Goal: Task Accomplishment & Management: Manage account settings

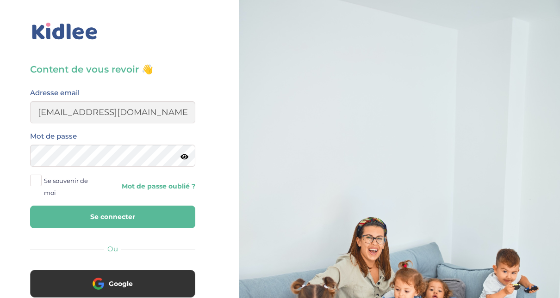
click at [123, 215] on button "Se connecter" at bounding box center [112, 217] width 165 height 23
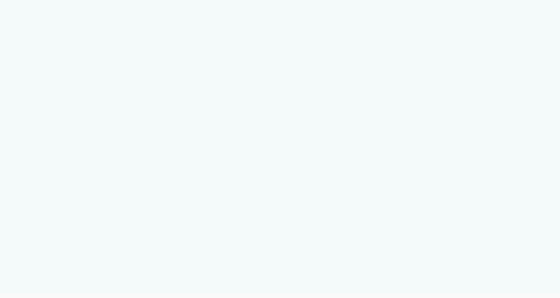
select select "Carte d'identité française ou Passeport français daté de moins de 5 ans"
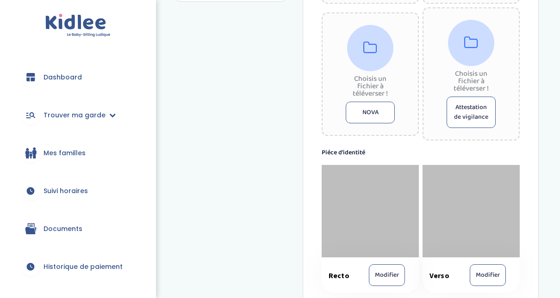
scroll to position [463, 0]
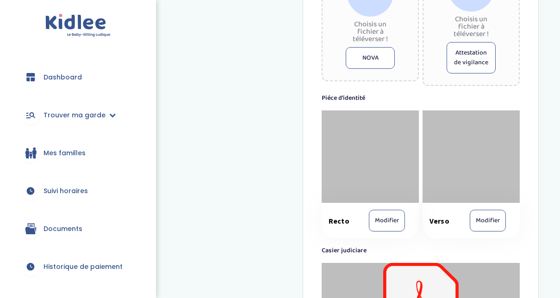
click at [357, 153] on div at bounding box center [369, 157] width 97 height 92
click at [341, 218] on span "Recto" at bounding box center [340, 220] width 24 height 9
click at [409, 169] on div at bounding box center [369, 157] width 97 height 92
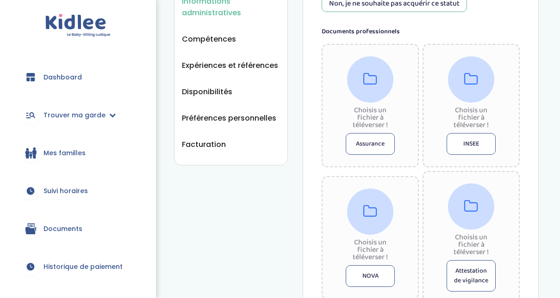
scroll to position [252, 0]
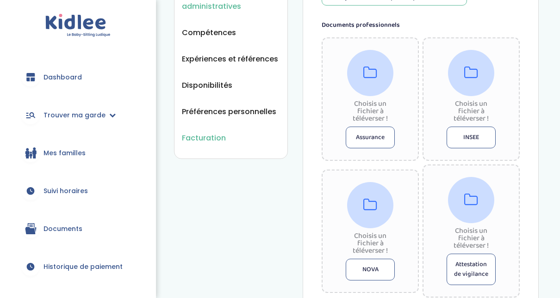
click at [202, 132] on span "Facturation" at bounding box center [204, 138] width 44 height 12
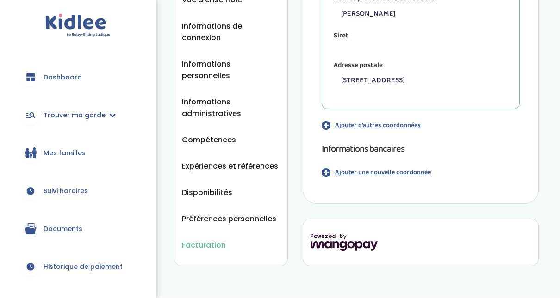
scroll to position [160, 0]
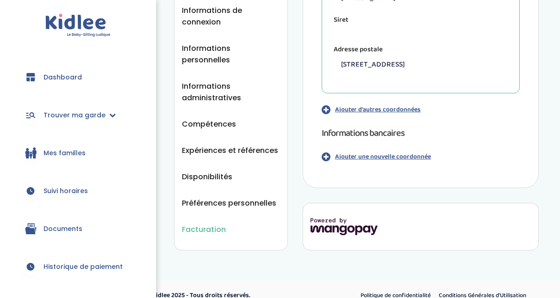
click at [326, 157] on icon "button" at bounding box center [325, 157] width 9 height 10
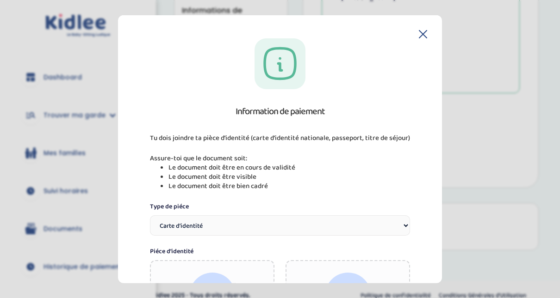
click at [404, 228] on select "Carte d’identité Passeport Permis de conduire" at bounding box center [280, 225] width 260 height 20
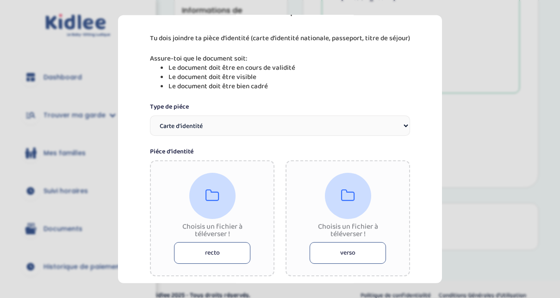
scroll to position [105, 0]
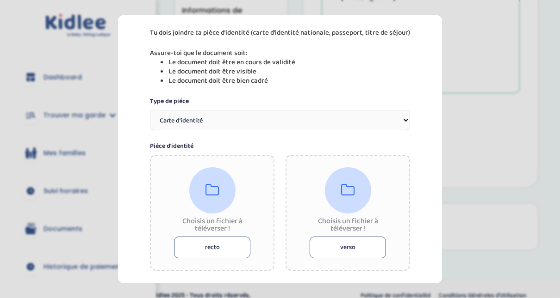
click at [404, 118] on select "Carte d’identité Passeport Permis de conduire" at bounding box center [280, 120] width 260 height 20
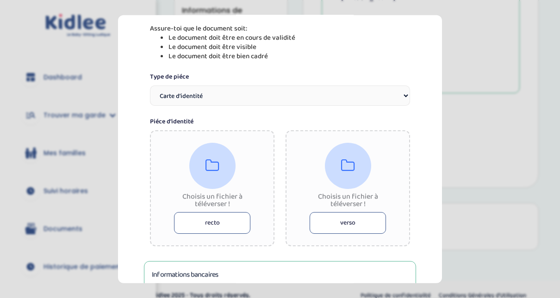
scroll to position [173, 0]
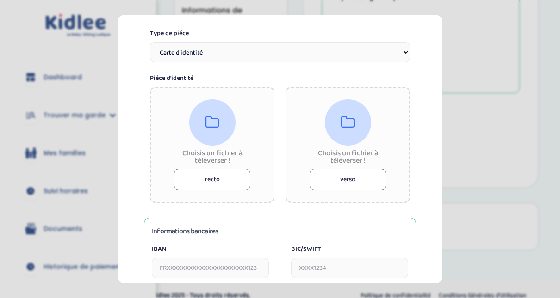
click at [224, 182] on button "recto" at bounding box center [212, 179] width 76 height 22
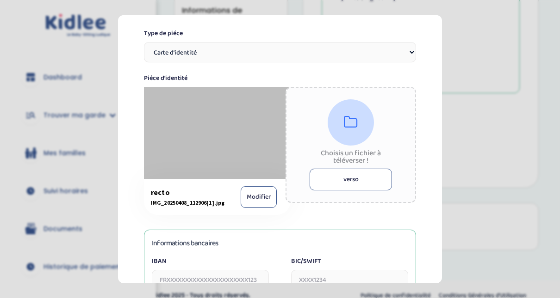
click at [335, 178] on button "verso" at bounding box center [350, 179] width 82 height 22
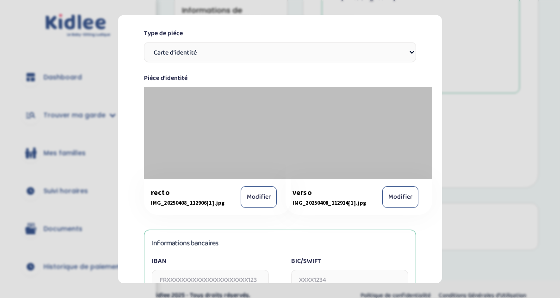
drag, startPoint x: 442, startPoint y: 125, endPoint x: 438, endPoint y: 159, distance: 34.4
click at [438, 159] on section "Information de paiement Tu dois joindre ta pièce d’identité (carte d’identité n…" at bounding box center [280, 149] width 560 height 298
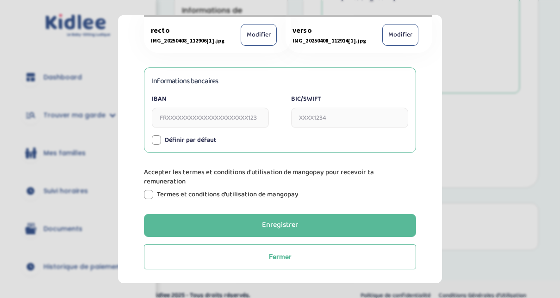
click at [197, 110] on input "IBAN" at bounding box center [210, 117] width 117 height 20
click at [156, 136] on div at bounding box center [156, 139] width 9 height 9
click at [159, 140] on icon at bounding box center [156, 140] width 6 height 6
click at [183, 119] on input "IBAN" at bounding box center [210, 117] width 117 height 20
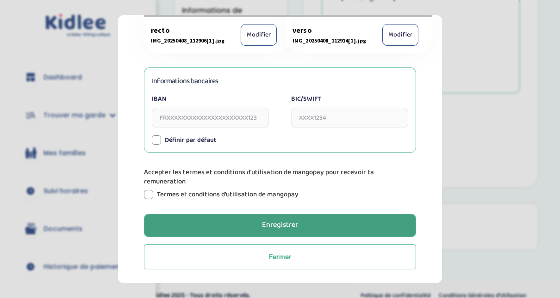
click at [286, 222] on div "Enregistrer" at bounding box center [280, 225] width 36 height 11
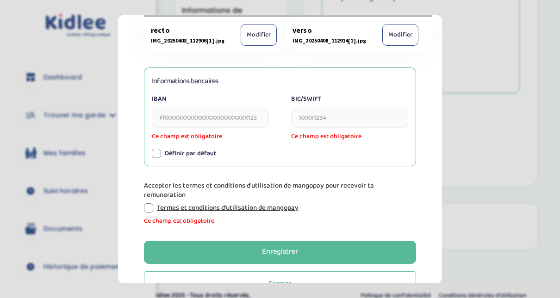
click at [201, 116] on input "IBAN" at bounding box center [210, 117] width 117 height 20
type input "FR2520041000014249602N02053"
click at [337, 119] on input "BIC/SWIFT" at bounding box center [349, 117] width 117 height 20
type input "PSSTFRPPPAR"
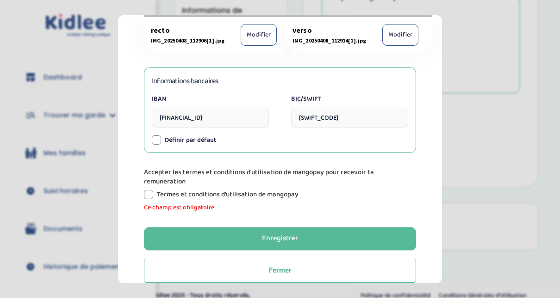
click at [148, 209] on div "Accepter les termes et conditions d'utilisation de mangopay pour recevoir ta re…" at bounding box center [280, 189] width 272 height 45
click at [190, 195] on link "Termes et conditions d'utilisation de mangopay" at bounding box center [228, 194] width 142 height 9
click at [468, 176] on section "Information de paiement Tu dois joindre ta pièce d’identité (carte d’identité n…" at bounding box center [280, 149] width 560 height 298
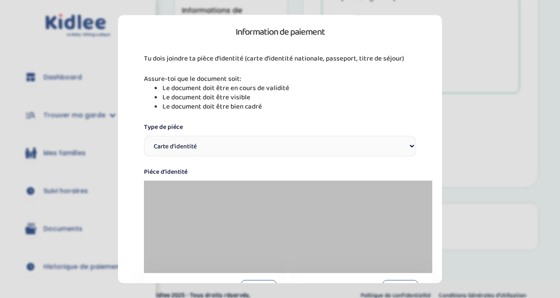
scroll to position [0, 0]
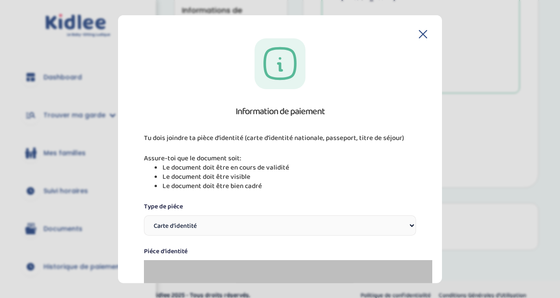
click at [421, 33] on icon at bounding box center [423, 34] width 8 height 8
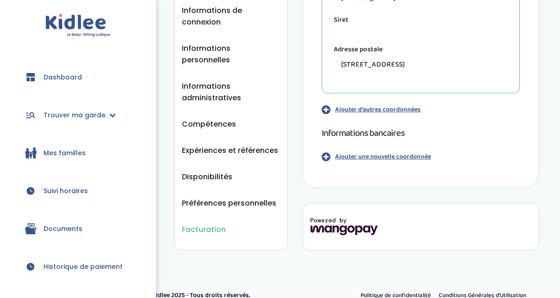
click at [328, 154] on icon "button" at bounding box center [325, 157] width 9 height 10
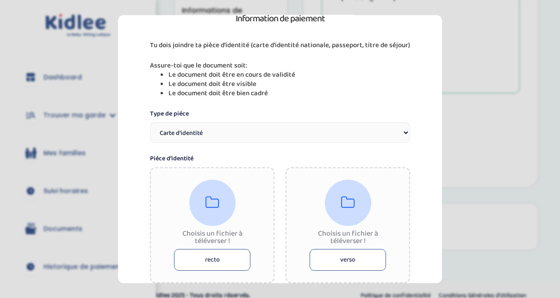
scroll to position [13, 0]
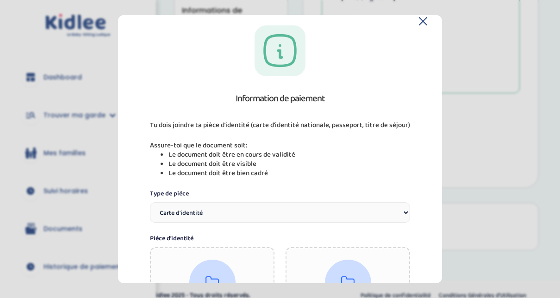
click at [526, 114] on section "Information de paiement Tu dois joindre ta pièce d’identité (carte d’identité n…" at bounding box center [280, 149] width 560 height 298
click at [421, 26] on div "Information de paiement Tu dois joindre ta pièce d’identité (carte d’identité n…" at bounding box center [280, 302] width 294 height 555
click at [422, 20] on icon at bounding box center [423, 21] width 8 height 8
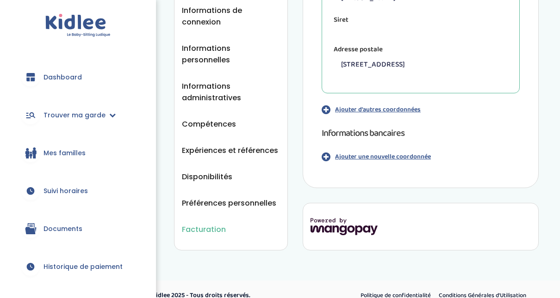
click at [64, 73] on span "Dashboard" at bounding box center [62, 78] width 38 height 10
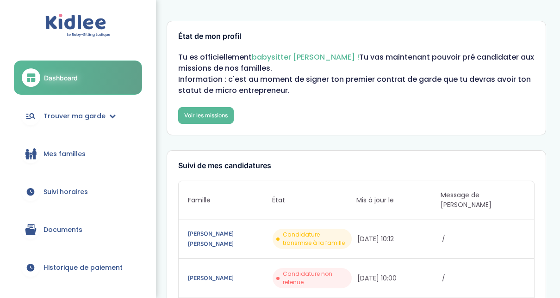
click at [51, 151] on span "Mes familles" at bounding box center [64, 154] width 42 height 10
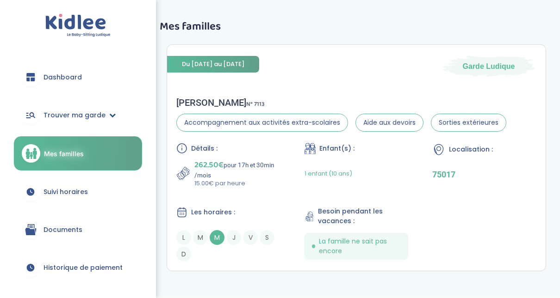
click at [52, 118] on span "Trouver ma garde" at bounding box center [74, 116] width 62 height 10
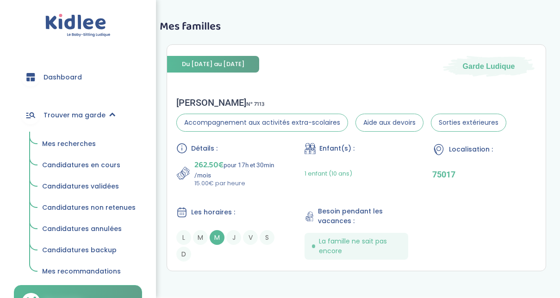
click at [60, 138] on link "Mes recherches" at bounding box center [89, 144] width 106 height 18
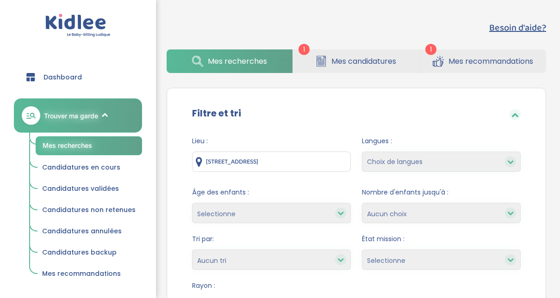
click at [332, 56] on span "Mes candidatures" at bounding box center [363, 61] width 65 height 12
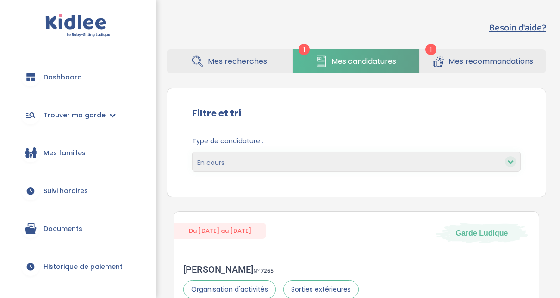
click at [487, 68] on link "Mes recommandations" at bounding box center [482, 61] width 126 height 24
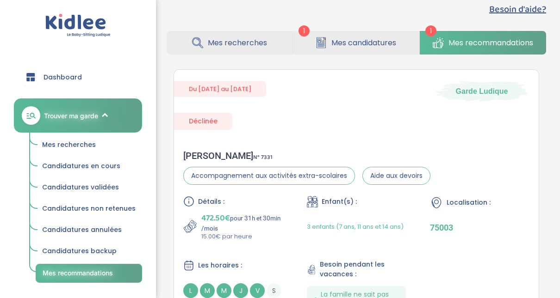
scroll to position [12, 0]
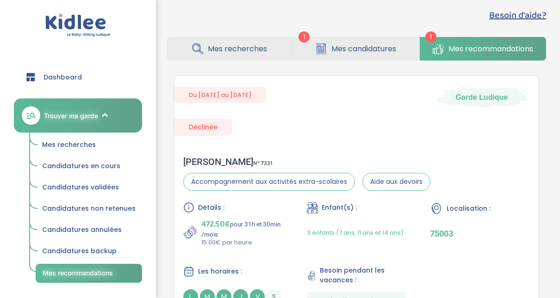
click at [221, 55] on link "Mes recherches" at bounding box center [229, 49] width 126 height 24
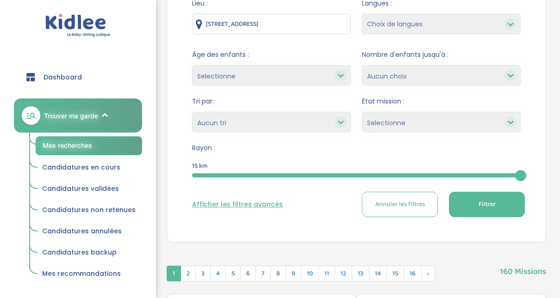
scroll to position [131, 0]
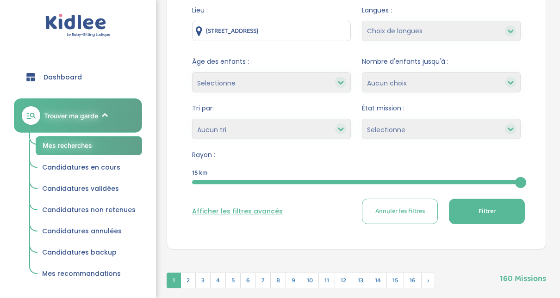
click at [253, 184] on div at bounding box center [356, 182] width 328 height 4
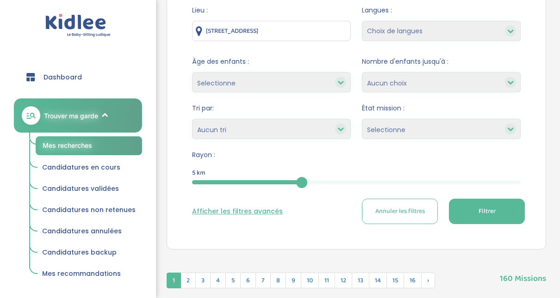
click at [484, 213] on span "Filtrer" at bounding box center [486, 212] width 17 height 10
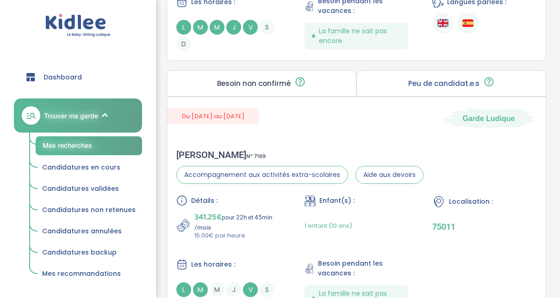
scroll to position [636, 0]
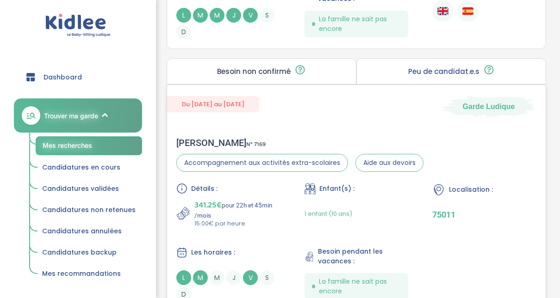
click at [202, 142] on div "Laura M . N° 7169" at bounding box center [299, 142] width 247 height 11
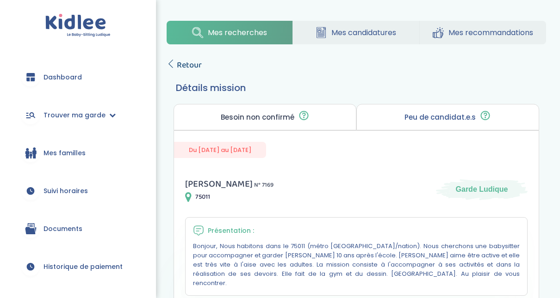
click at [171, 64] on icon at bounding box center [170, 64] width 8 height 8
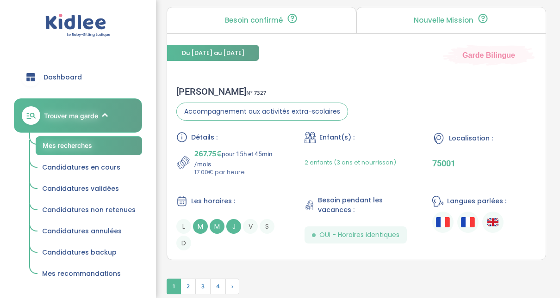
scroll to position [2745, 0]
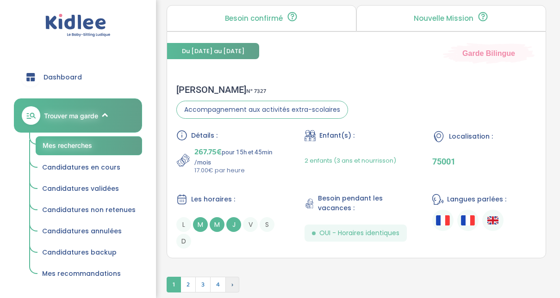
click at [231, 279] on span "›" at bounding box center [232, 285] width 14 height 16
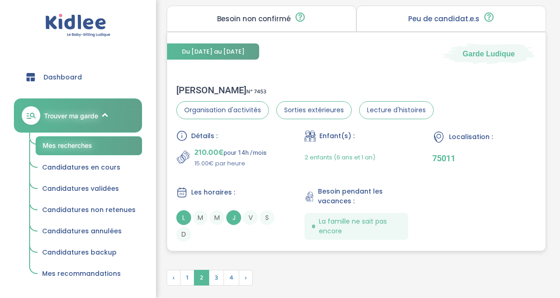
click at [191, 85] on div "Céline A . N° 7453" at bounding box center [304, 90] width 257 height 11
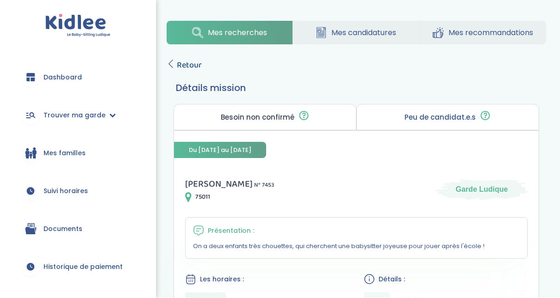
click at [178, 62] on span "Retour" at bounding box center [189, 65] width 25 height 13
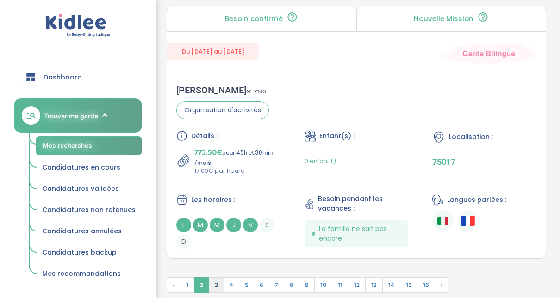
click at [217, 280] on span "3" at bounding box center [216, 285] width 15 height 16
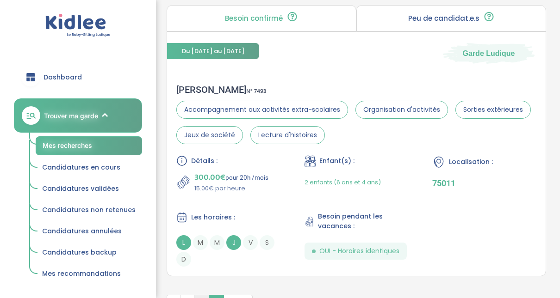
click at [201, 295] on span "2" at bounding box center [201, 303] width 15 height 16
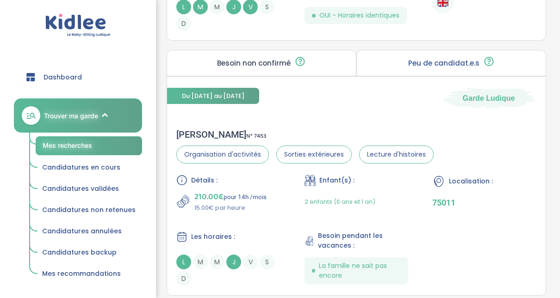
scroll to position [2785, 0]
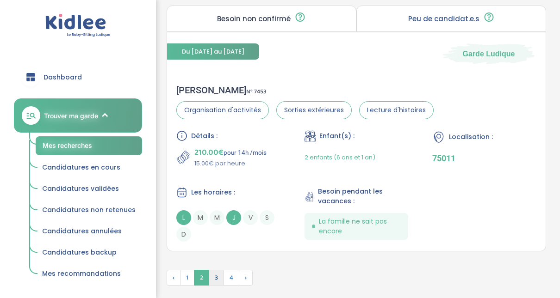
click at [214, 270] on span "3" at bounding box center [216, 278] width 15 height 16
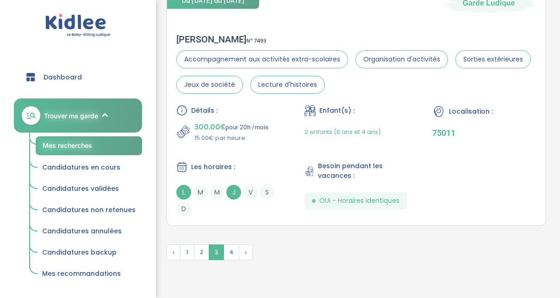
scroll to position [2738, 0]
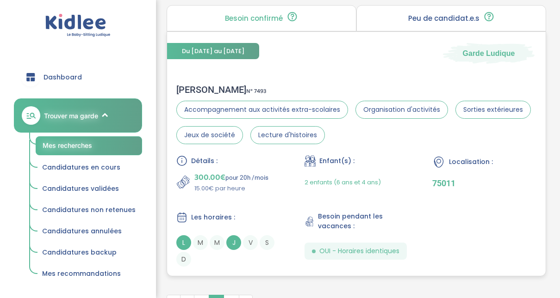
click at [213, 84] on div "Jean-François F . N° 7493" at bounding box center [356, 89] width 360 height 11
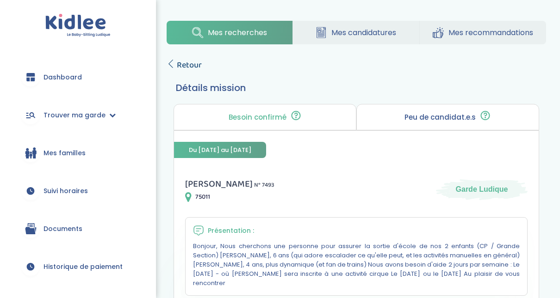
click at [172, 66] on icon at bounding box center [170, 64] width 8 height 8
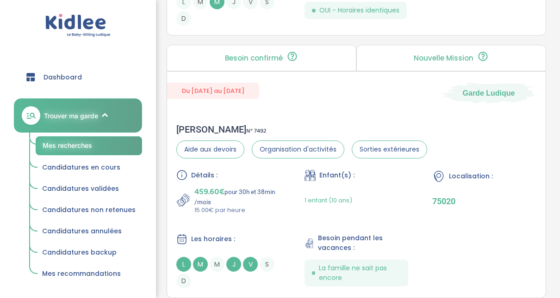
scroll to position [2429, 0]
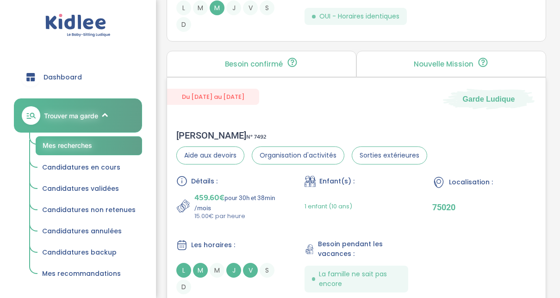
click at [196, 132] on div "[PERSON_NAME] N° 7492" at bounding box center [301, 135] width 251 height 11
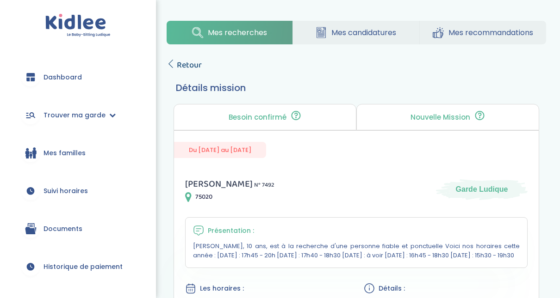
click at [171, 65] on icon at bounding box center [170, 64] width 8 height 8
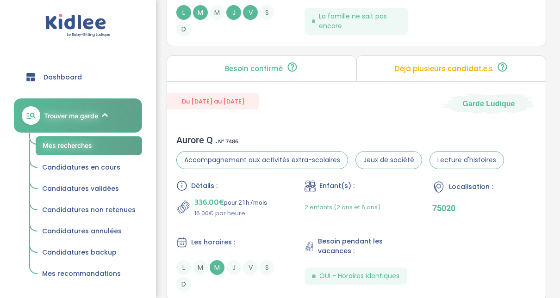
scroll to position [2167, 0]
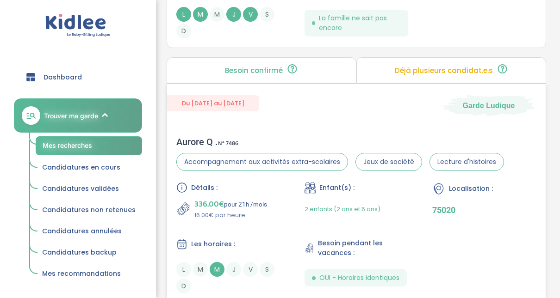
click at [195, 136] on div "Aurore Q . N° 7486" at bounding box center [339, 141] width 327 height 11
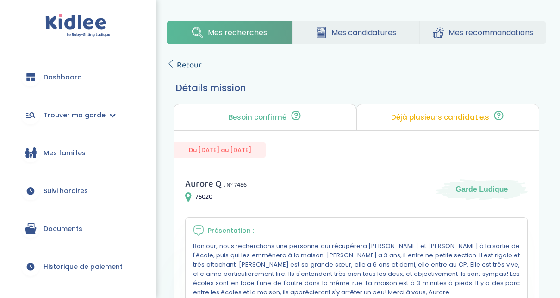
click at [171, 63] on icon at bounding box center [170, 64] width 8 height 8
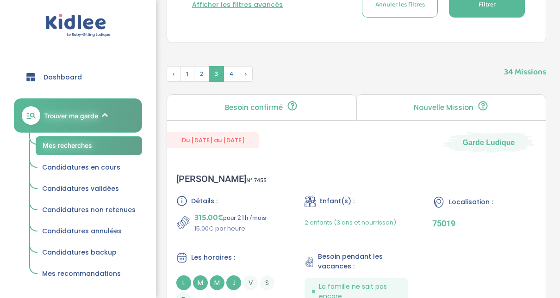
scroll to position [336, 0]
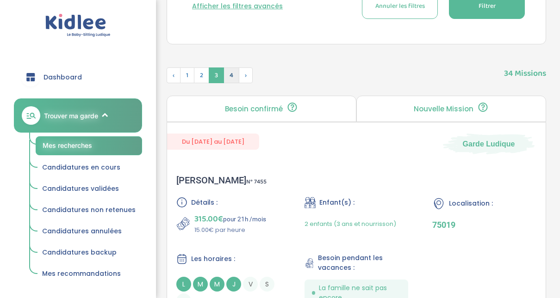
click at [231, 78] on span "4" at bounding box center [231, 76] width 16 height 16
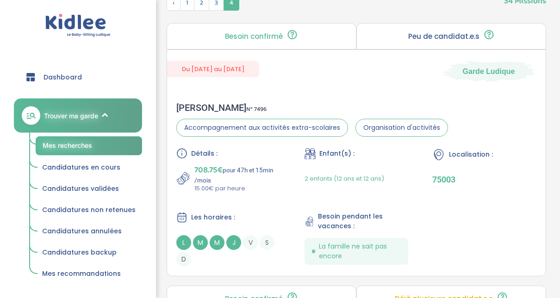
scroll to position [410, 0]
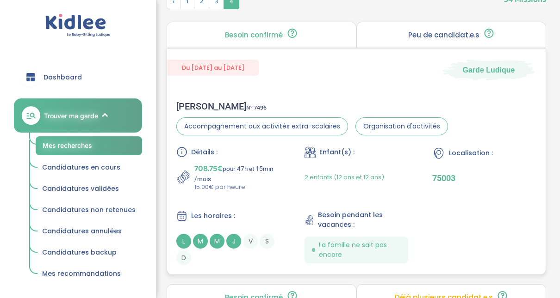
click at [193, 104] on div "Nathalie G . N° 7496" at bounding box center [311, 106] width 271 height 11
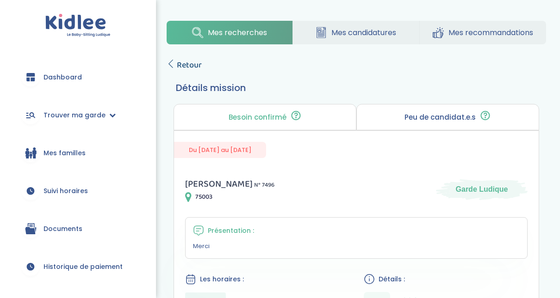
click at [172, 64] on icon at bounding box center [170, 64] width 8 height 8
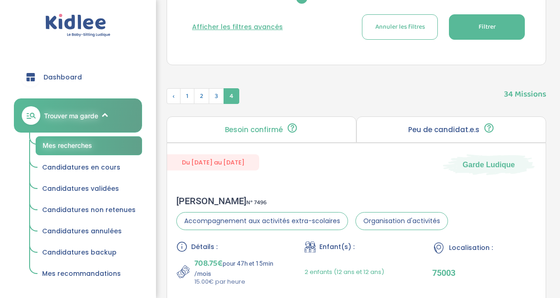
scroll to position [54, 0]
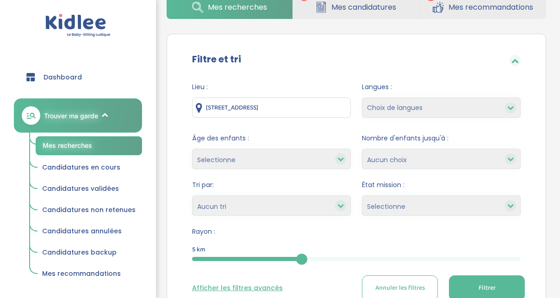
click at [362, 260] on div "5" at bounding box center [356, 259] width 328 height 4
click at [472, 286] on button "Filtrer" at bounding box center [487, 288] width 76 height 25
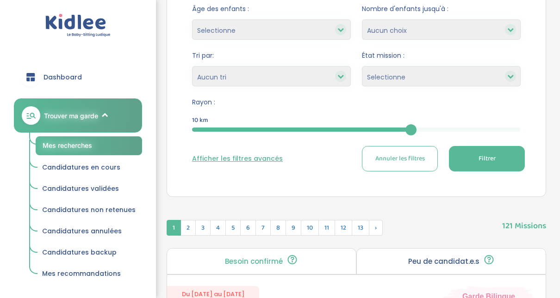
scroll to position [245, 0]
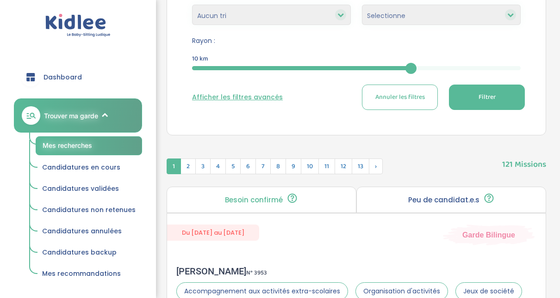
click at [485, 105] on button "Filtrer" at bounding box center [487, 97] width 76 height 25
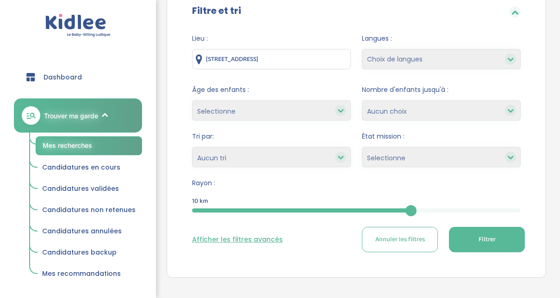
scroll to position [90, 0]
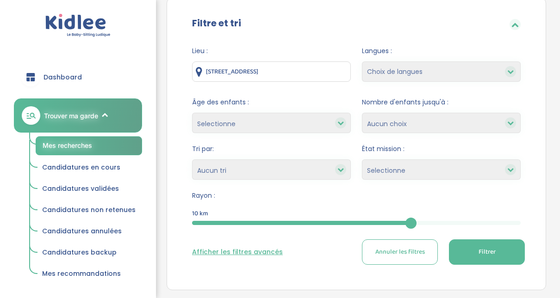
click at [338, 168] on icon at bounding box center [340, 169] width 6 height 6
click at [278, 172] on select "Heures par semaine (croissant) Heures par semaine (décroissant) Date de démarra…" at bounding box center [271, 170] width 159 height 20
click at [406, 170] on select "Selectionne Nouvelle Mission Peu de candidat.e.s Déjà plusieurs candidat.e.s Pr…" at bounding box center [441, 170] width 159 height 20
click at [409, 124] on select "1 2 3 4 Aucun choix" at bounding box center [441, 123] width 159 height 20
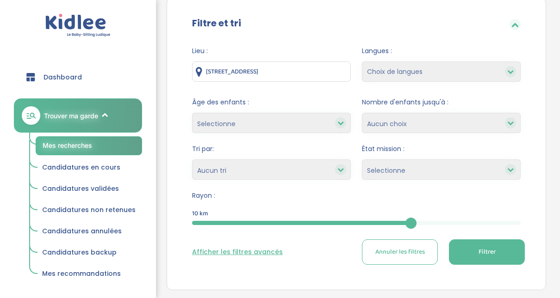
click at [446, 67] on select "Choix de langues Allemand Anglais Espagnol Italien Russe Français Coréen" at bounding box center [441, 72] width 159 height 20
click at [542, 79] on div "Filtre et tri Lieu : 23 bis Rue de Romainville, Paris, France Langues : Choix d…" at bounding box center [355, 144] width 379 height 293
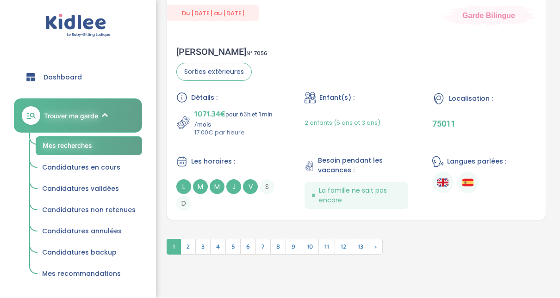
scroll to position [2807, 0]
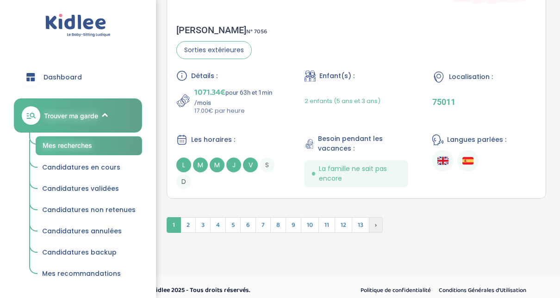
click at [372, 223] on span "›" at bounding box center [376, 225] width 14 height 16
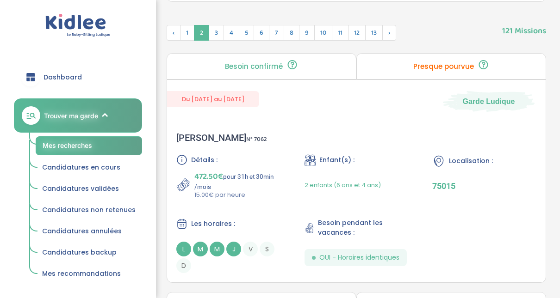
scroll to position [371, 0]
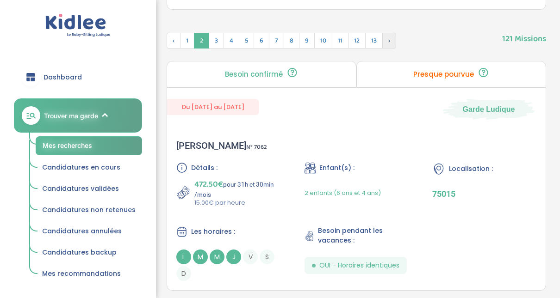
click at [387, 42] on span "›" at bounding box center [389, 41] width 14 height 16
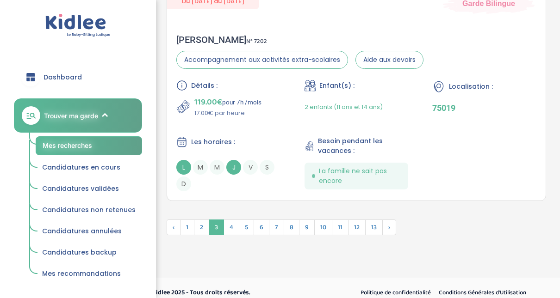
scroll to position [2759, 0]
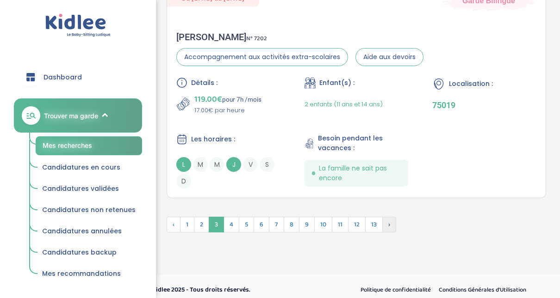
click at [389, 218] on span "›" at bounding box center [389, 225] width 14 height 16
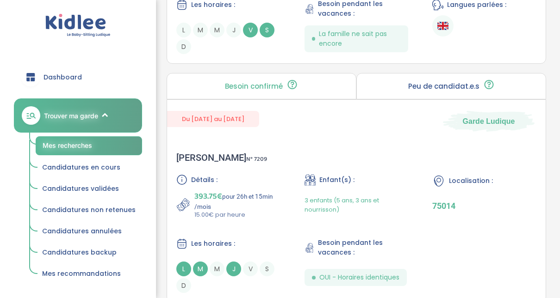
scroll to position [619, 0]
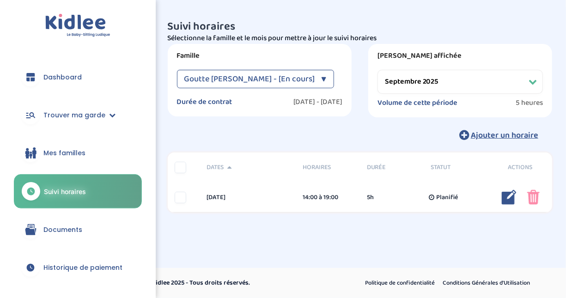
click at [329, 79] on div "Goutte Florence - [En cours] ▼" at bounding box center [255, 79] width 157 height 18
click at [356, 74] on div "Famille Goutte Florence - [En cours] ▼ Goutte Florence - [En cours] Durée de co…" at bounding box center [360, 81] width 399 height 74
click at [542, 77] on select "Filtrer par mois septembre 2025 octobre 2025 novembre 2025 décembre 2025 janvie…" at bounding box center [461, 82] width 166 height 24
click at [378, 70] on select "Filtrer par mois septembre 2025 octobre 2025 novembre 2025 décembre 2025 janvie…" at bounding box center [461, 82] width 166 height 24
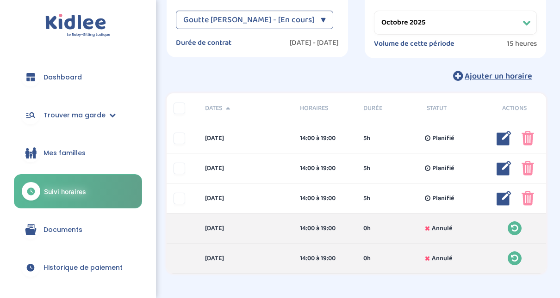
scroll to position [57, 0]
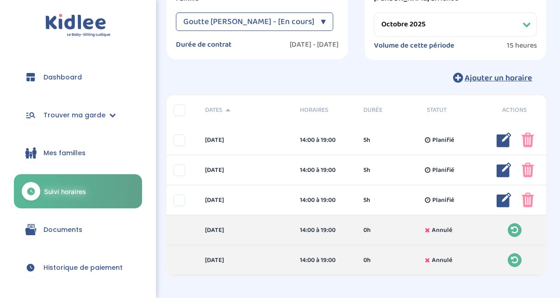
click at [529, 24] on select "Filtrer par mois septembre 2025 octobre 2025 novembre 2025 décembre 2025 janvie…" at bounding box center [455, 24] width 163 height 24
click at [374, 12] on select "Filtrer par mois septembre 2025 octobre 2025 novembre 2025 décembre 2025 janvie…" at bounding box center [455, 24] width 163 height 24
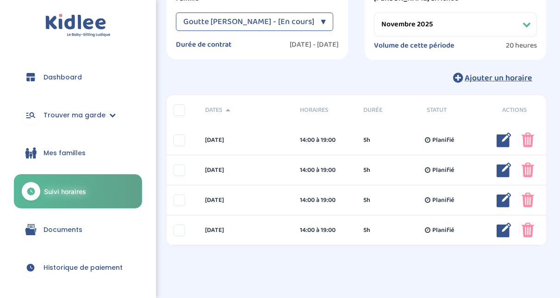
click at [528, 25] on select "Filtrer par mois septembre 2025 octobre 2025 novembre 2025 décembre 2025 janvie…" at bounding box center [455, 24] width 163 height 24
click at [374, 12] on select "Filtrer par mois septembre 2025 octobre 2025 novembre 2025 décembre 2025 janvie…" at bounding box center [455, 24] width 163 height 24
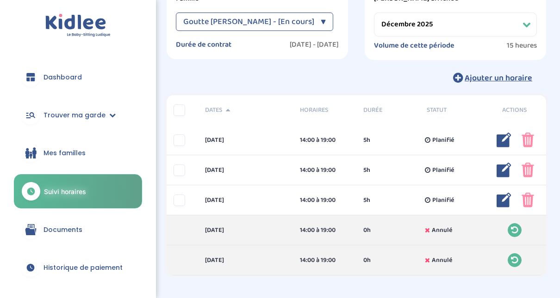
click at [520, 24] on select "Filtrer par mois septembre 2025 octobre 2025 novembre 2025 décembre 2025 janvie…" at bounding box center [455, 24] width 163 height 24
click at [374, 12] on select "Filtrer par mois septembre 2025 octobre 2025 novembre 2025 décembre 2025 janvie…" at bounding box center [455, 24] width 163 height 24
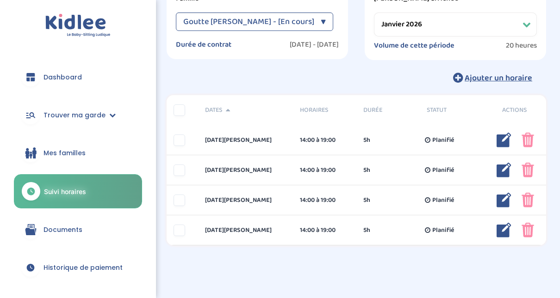
click at [522, 27] on select "Filtrer par mois septembre 2025 octobre 2025 novembre 2025 décembre 2025 janvie…" at bounding box center [455, 24] width 163 height 24
click at [374, 12] on select "Filtrer par mois septembre 2025 octobre 2025 novembre 2025 décembre 2025 janvie…" at bounding box center [455, 24] width 163 height 24
click at [523, 23] on select "Filtrer par mois septembre 2025 octobre 2025 novembre 2025 décembre 2025 janvie…" at bounding box center [455, 24] width 163 height 24
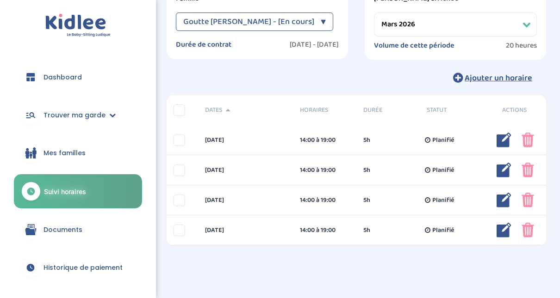
click at [374, 12] on select "Filtrer par mois septembre 2025 octobre 2025 novembre 2025 décembre 2025 janvie…" at bounding box center [455, 24] width 163 height 24
click at [528, 28] on select "Filtrer par mois septembre 2025 octobre 2025 novembre 2025 décembre 2025 janvie…" at bounding box center [455, 24] width 163 height 24
click at [374, 12] on select "Filtrer par mois septembre 2025 octobre 2025 novembre 2025 décembre 2025 janvie…" at bounding box center [455, 24] width 163 height 24
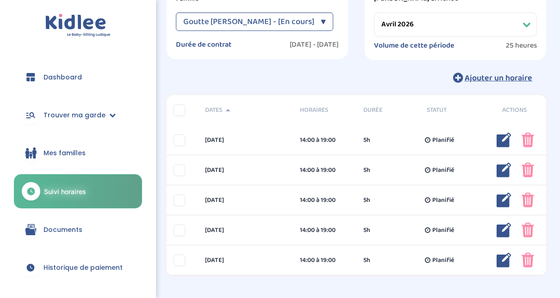
click at [525, 28] on select "Filtrer par mois septembre 2025 octobre 2025 novembre 2025 décembre 2025 janvie…" at bounding box center [455, 24] width 163 height 24
click at [374, 12] on select "Filtrer par mois septembre 2025 octobre 2025 novembre 2025 décembre 2025 janvie…" at bounding box center [455, 24] width 163 height 24
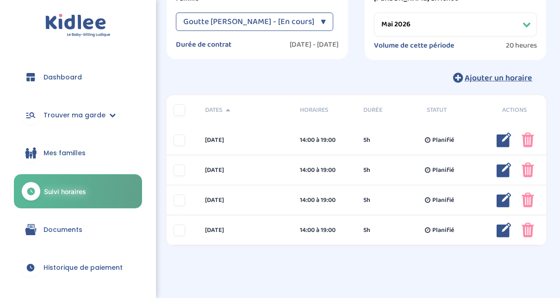
click at [527, 23] on select "Filtrer par mois septembre 2025 octobre 2025 novembre 2025 décembre 2025 janvie…" at bounding box center [455, 24] width 163 height 24
click at [374, 12] on select "Filtrer par mois septembre 2025 octobre 2025 novembre 2025 décembre 2025 janvie…" at bounding box center [455, 24] width 163 height 24
click at [524, 24] on select "Filtrer par mois septembre 2025 octobre 2025 novembre 2025 décembre 2025 janvie…" at bounding box center [455, 24] width 163 height 24
select select "juillet 2026"
click at [374, 12] on select "Filtrer par mois septembre 2025 octobre 2025 novembre 2025 décembre 2025 janvie…" at bounding box center [455, 24] width 163 height 24
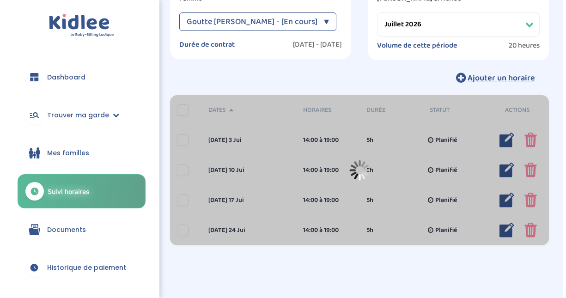
scroll to position [0, 0]
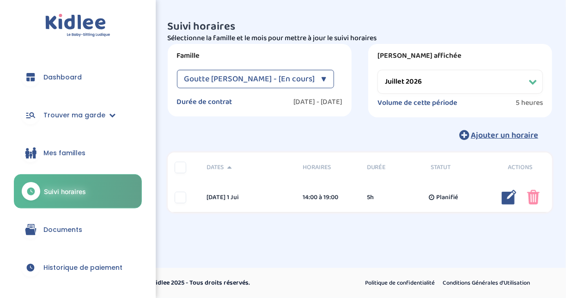
click at [72, 229] on span "Documents" at bounding box center [62, 230] width 39 height 10
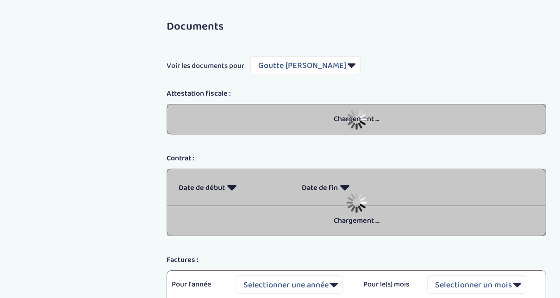
select select "5489"
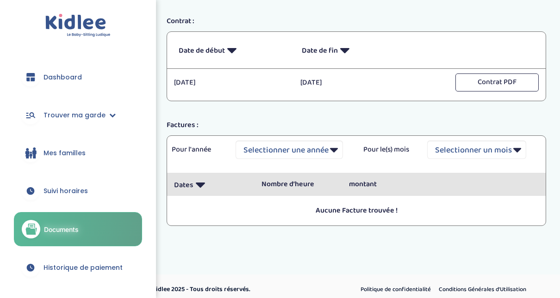
click at [62, 267] on span "Historique de paiement" at bounding box center [82, 268] width 79 height 10
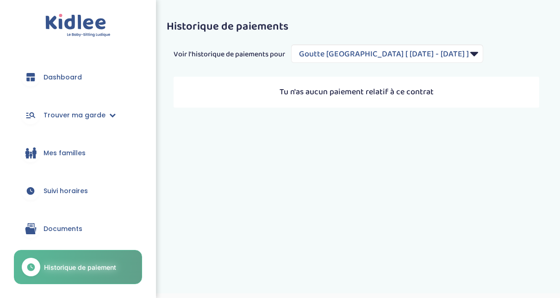
select select "2137"
drag, startPoint x: 154, startPoint y: 74, endPoint x: 159, endPoint y: 117, distance: 43.2
click at [159, 117] on div "trouver ma garde Dashboard Mon profil Mes famille Mes documents Dashboard Trouv…" at bounding box center [280, 162] width 560 height 324
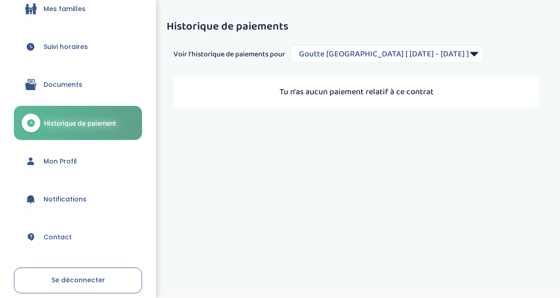
scroll to position [141, 0]
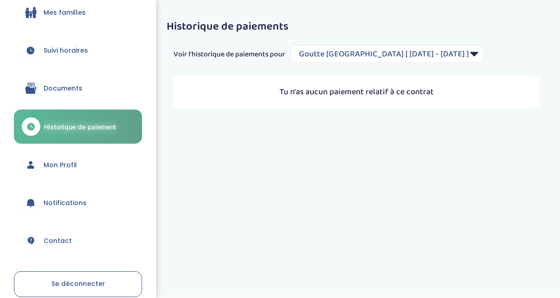
click at [57, 241] on span "Contact" at bounding box center [57, 241] width 28 height 10
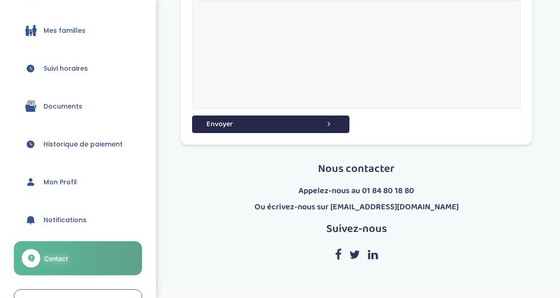
scroll to position [126, 0]
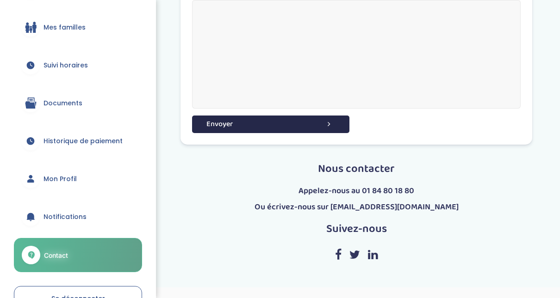
click at [66, 212] on span "Notifications" at bounding box center [64, 217] width 43 height 10
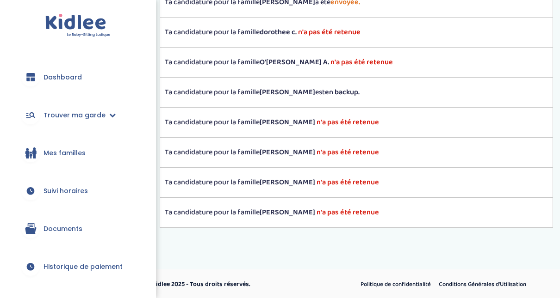
scroll to position [15, 0]
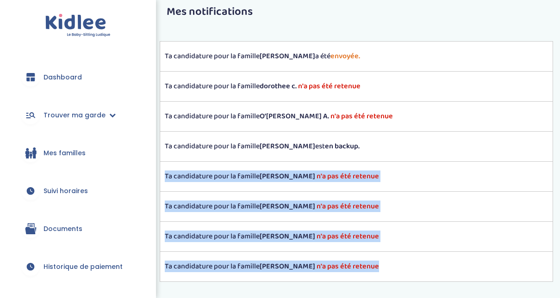
drag, startPoint x: 552, startPoint y: 226, endPoint x: 553, endPoint y: 259, distance: 32.8
click at [553, 259] on div "Mes notifications Ta candidature pour la famille [PERSON_NAME] a été envoyée. T…" at bounding box center [356, 150] width 407 height 302
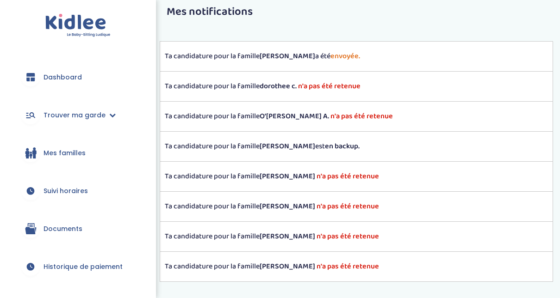
click at [357, 28] on div "Mes notifications Ta candidature pour la famille [PERSON_NAME] a été envoyée. T…" at bounding box center [356, 150] width 407 height 302
drag, startPoint x: 154, startPoint y: 126, endPoint x: 155, endPoint y: 189, distance: 63.4
click at [155, 189] on div "trouver ma garde Dashboard Mon profil Mes famille Mes documents Dashboard Trouv…" at bounding box center [280, 169] width 560 height 369
drag, startPoint x: 151, startPoint y: 177, endPoint x: 149, endPoint y: 238, distance: 61.5
click at [149, 238] on div "Dashboard Trouver ma garde Mes recherches Candidatures en cours Candidatures va…" at bounding box center [78, 149] width 156 height 298
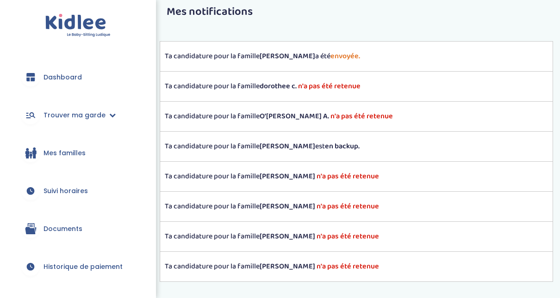
click at [332, 79] on div "Ta candidature pour la famille [PERSON_NAME] n'a pas été retenue" at bounding box center [356, 86] width 393 height 30
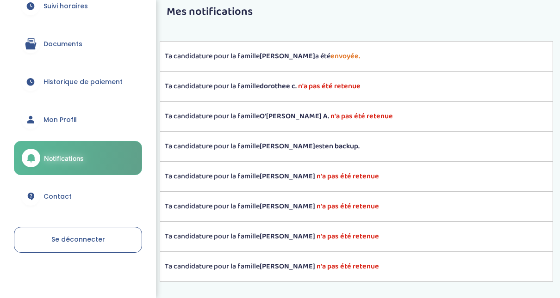
click at [58, 120] on span "Mon Profil" at bounding box center [59, 120] width 33 height 10
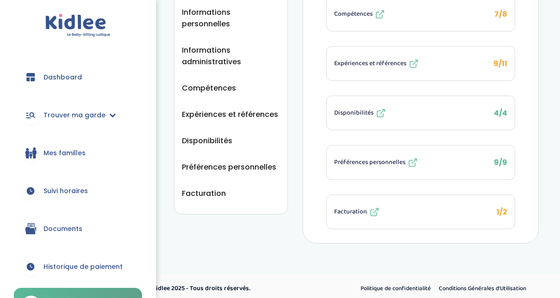
scroll to position [185, 0]
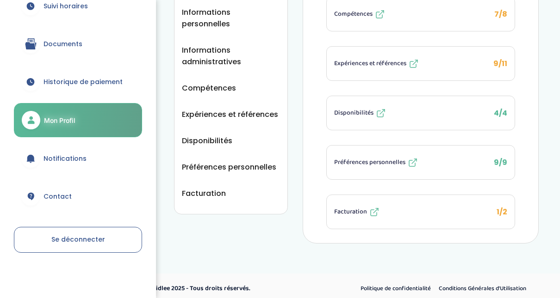
click at [63, 8] on span "Suivi horaires" at bounding box center [65, 6] width 44 height 10
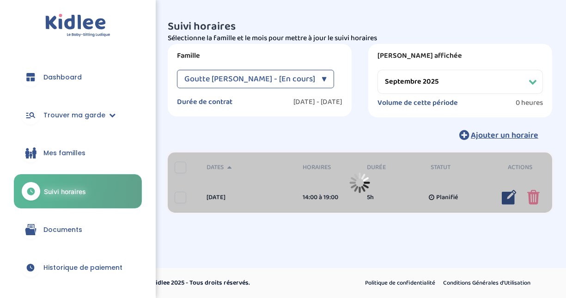
select select "septembre 2025"
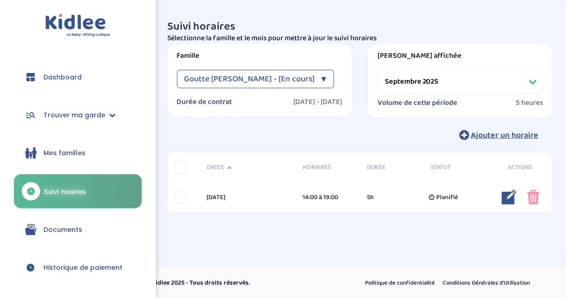
click at [93, 150] on link "Mes familles" at bounding box center [78, 152] width 128 height 33
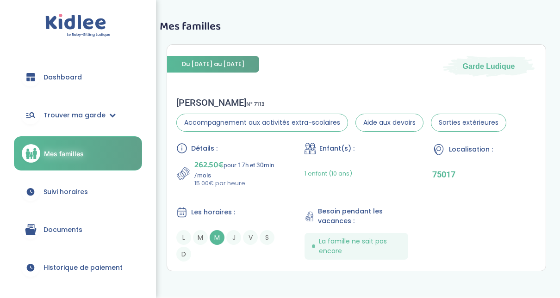
click at [70, 83] on link "Dashboard" at bounding box center [78, 77] width 128 height 33
